Goal: Information Seeking & Learning: Learn about a topic

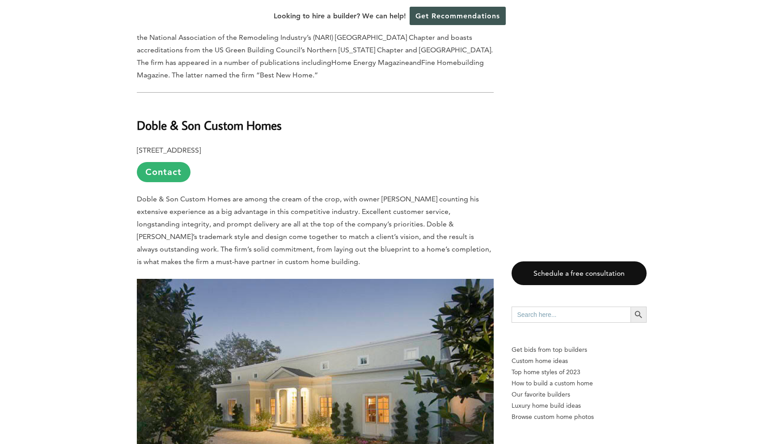
scroll to position [1818, 0]
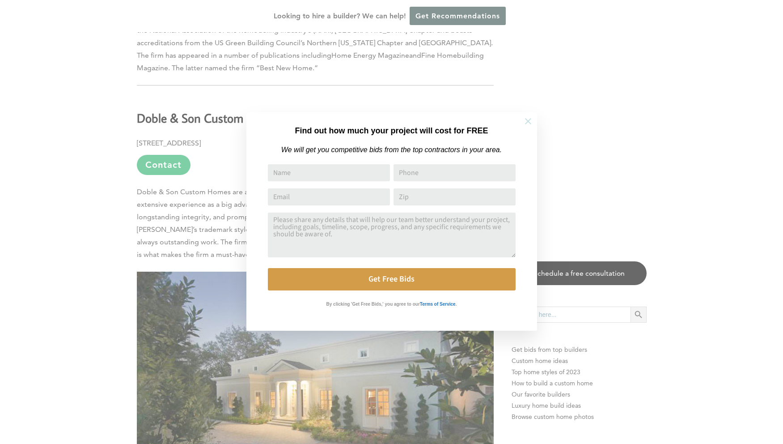
click at [528, 122] on icon at bounding box center [528, 121] width 6 height 6
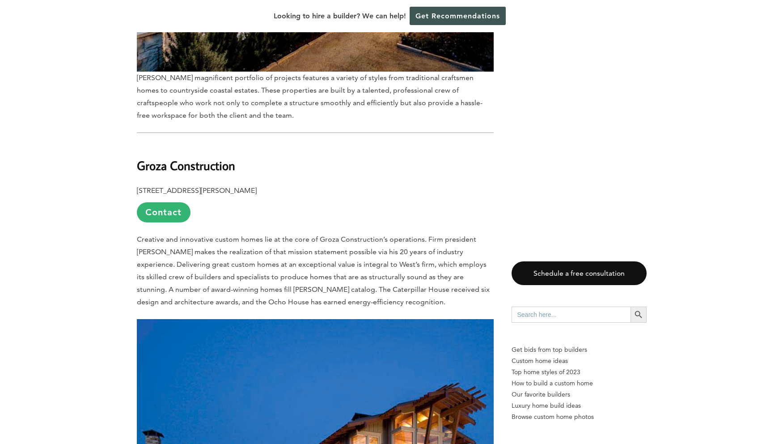
scroll to position [2766, 0]
drag, startPoint x: 253, startPoint y: 109, endPoint x: 138, endPoint y: 110, distance: 115.0
click at [138, 144] on h2 "Groza Construction" at bounding box center [315, 159] width 357 height 31
copy b "Groza Construction"
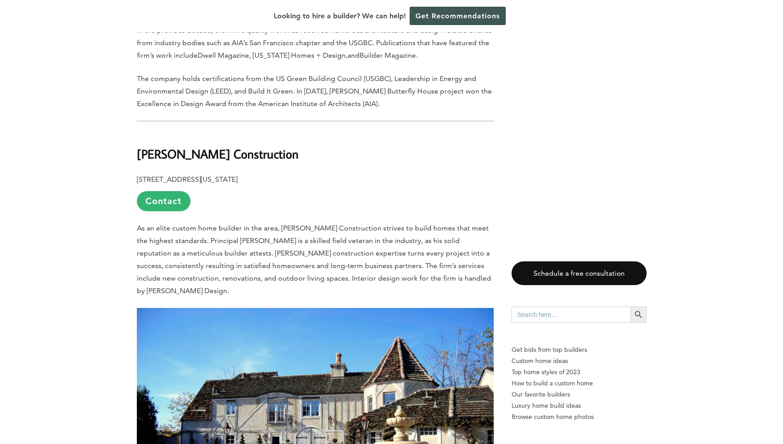
scroll to position [3377, 0]
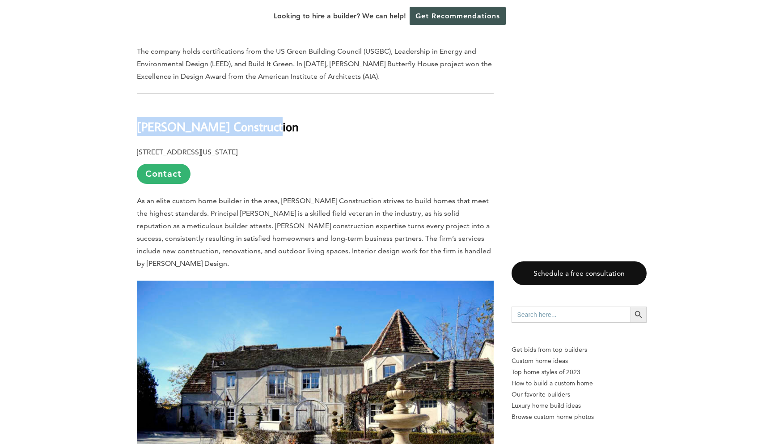
drag, startPoint x: 281, startPoint y: 78, endPoint x: 122, endPoint y: 77, distance: 159.3
click at [123, 77] on div "Last updated on [DATE] 10:41 am The pacific coast of [GEOGRAPHIC_DATA] is known…" at bounding box center [392, 332] width 539 height 6319
copy b "[PERSON_NAME] Construction"
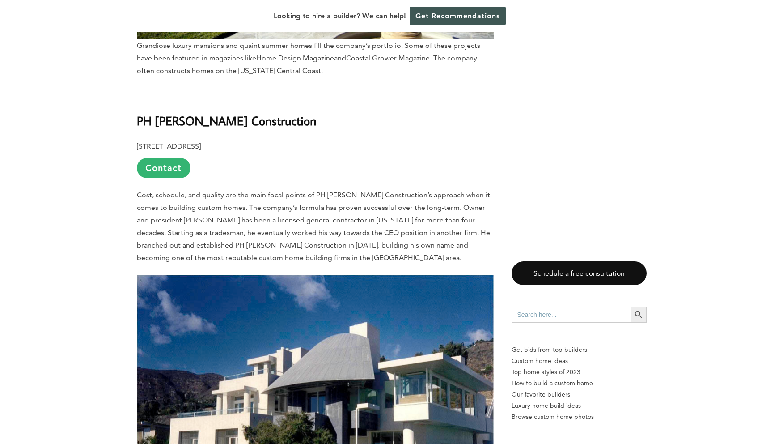
scroll to position [3792, 0]
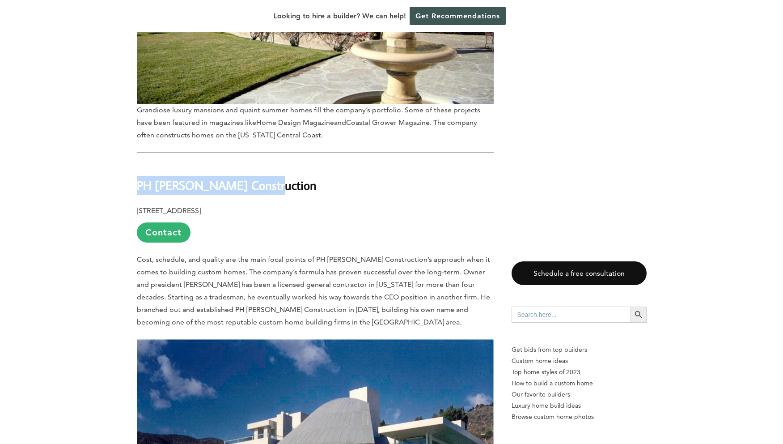
drag, startPoint x: 276, startPoint y: 117, endPoint x: 124, endPoint y: 126, distance: 152.8
copy b "PH [PERSON_NAME] Construction"
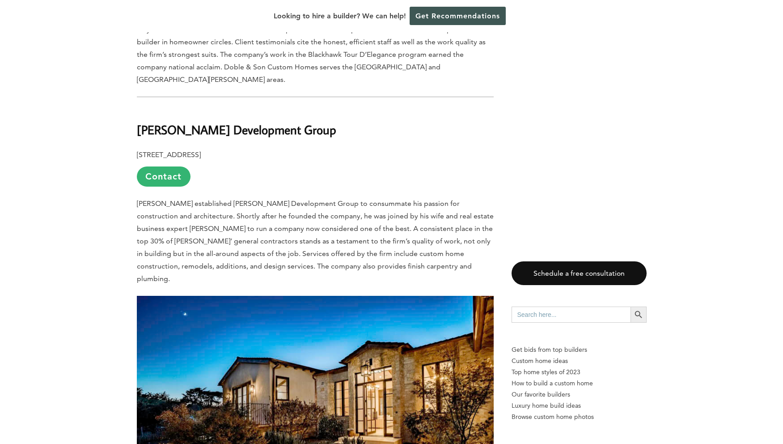
scroll to position [2320, 0]
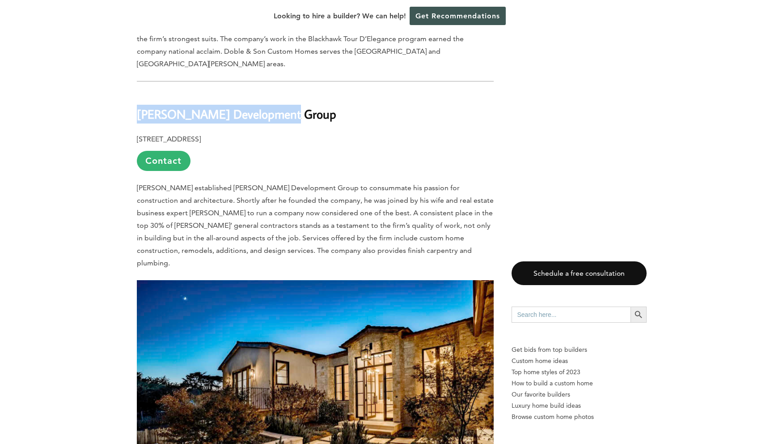
drag, startPoint x: 307, startPoint y: 70, endPoint x: 134, endPoint y: 71, distance: 173.1
copy b "[PERSON_NAME] Development Group"
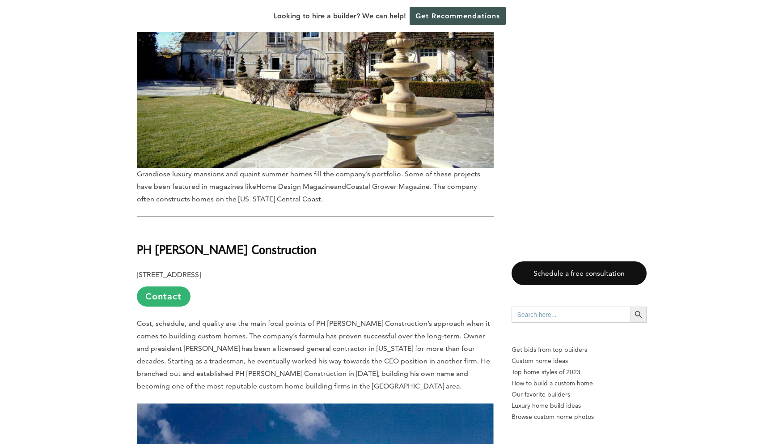
scroll to position [4038, 0]
